Goal: Task Accomplishment & Management: Use online tool/utility

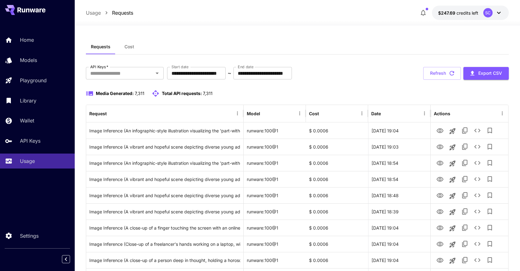
click at [322, 67] on div "**********" at bounding box center [297, 73] width 423 height 13
